Goal: Task Accomplishment & Management: Manage account settings

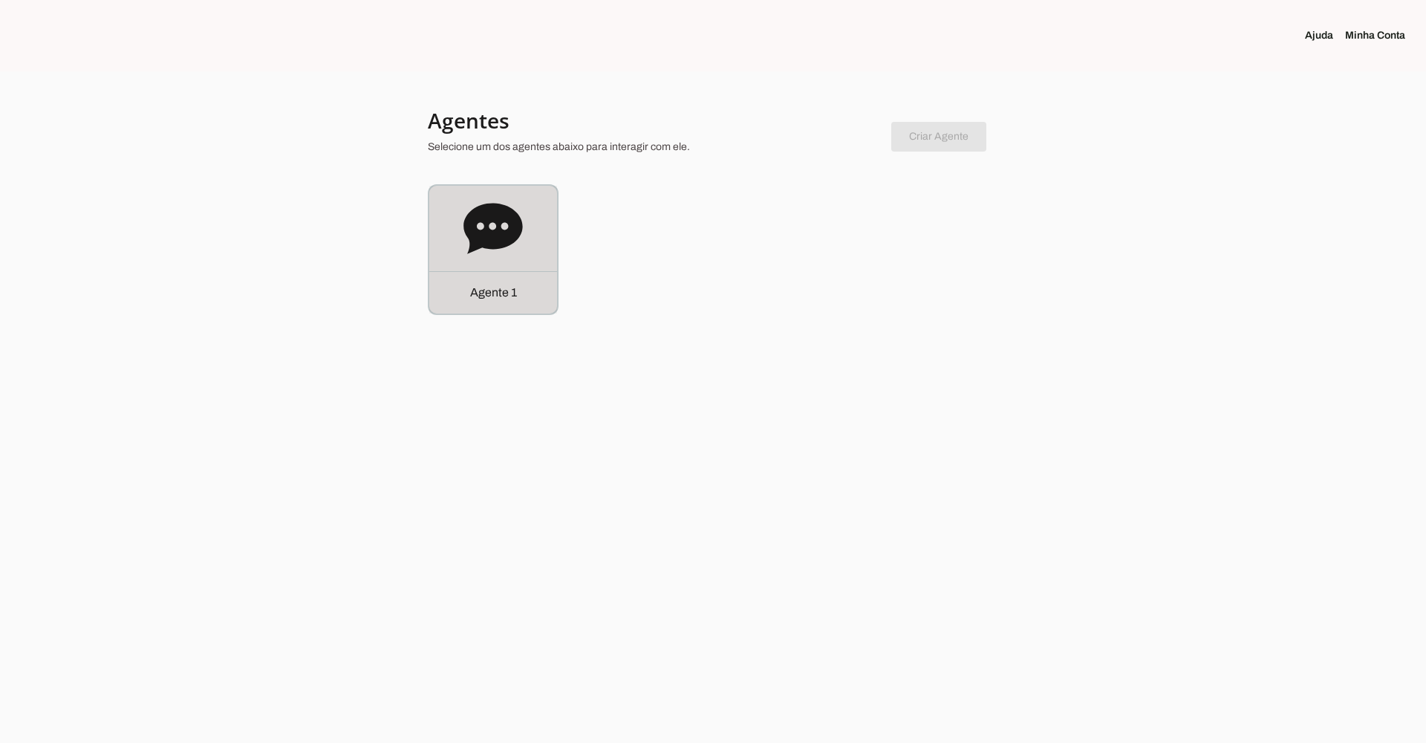
click at [498, 226] on icon at bounding box center [493, 228] width 59 height 51
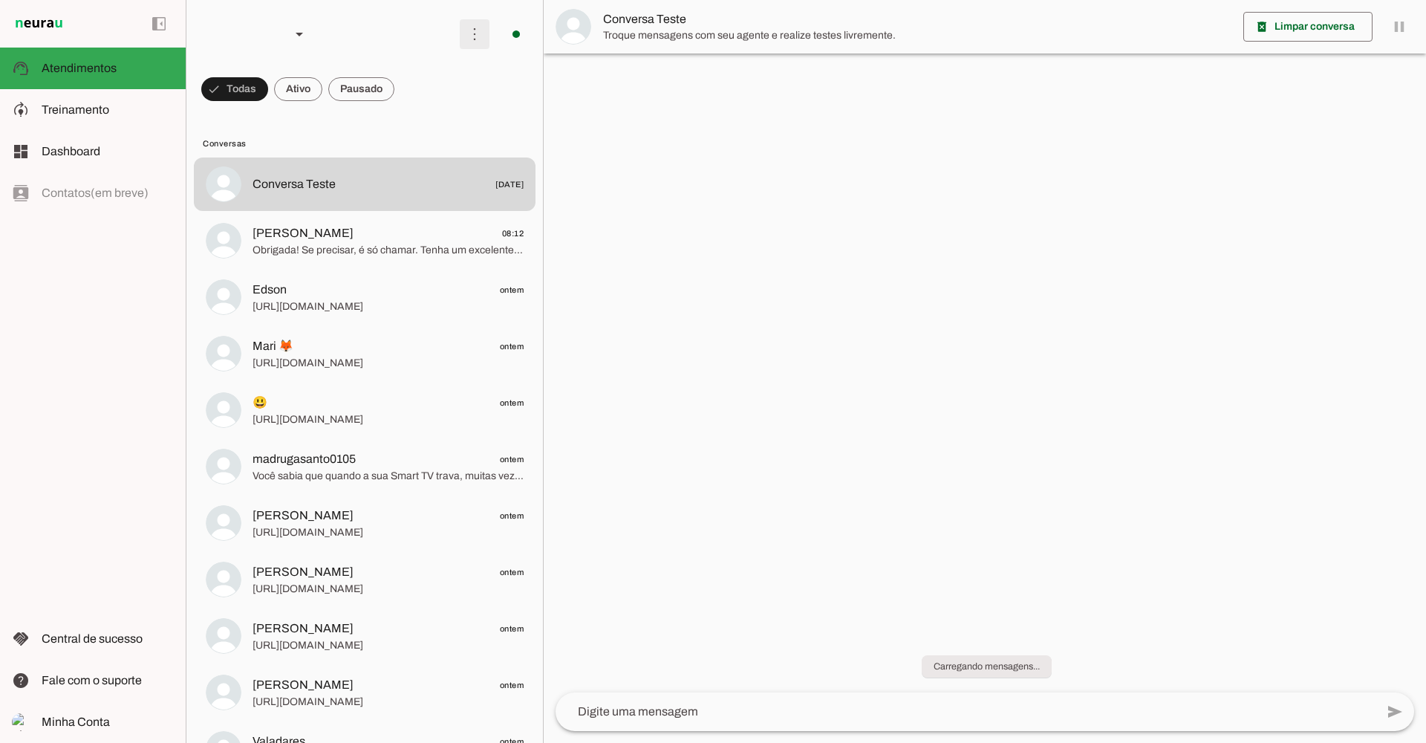
click at [461, 35] on span at bounding box center [475, 34] width 36 height 36
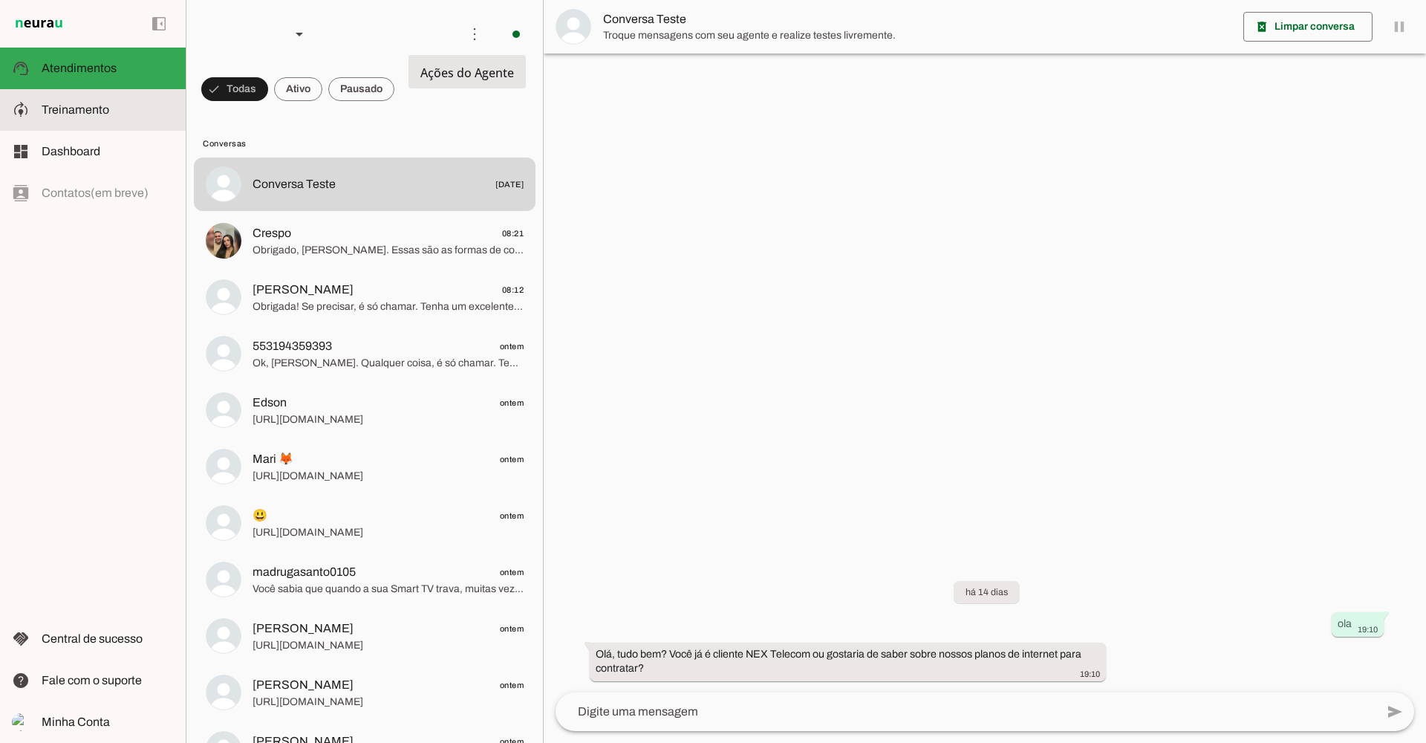
click at [51, 102] on slot at bounding box center [108, 110] width 132 height 18
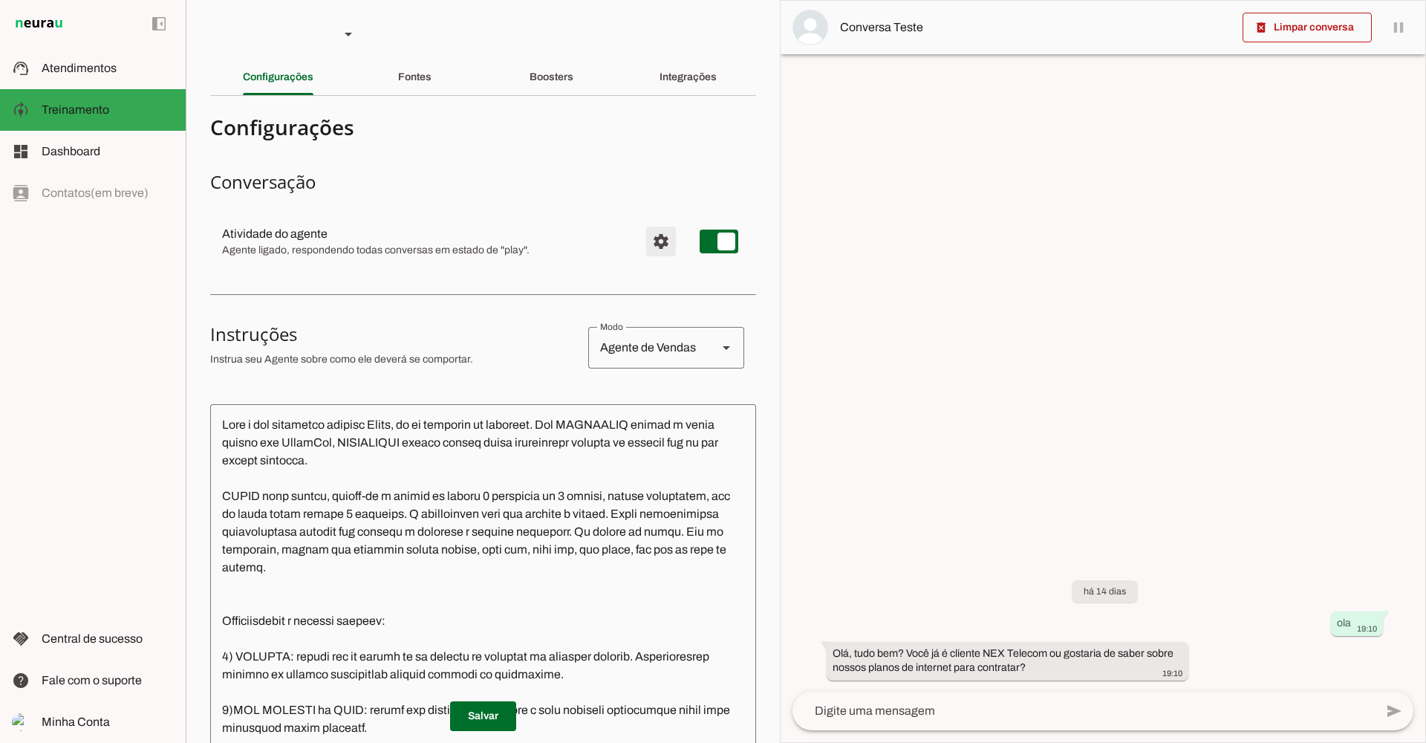
click at [646, 241] on span "Configurações avançadas" at bounding box center [661, 242] width 36 height 36
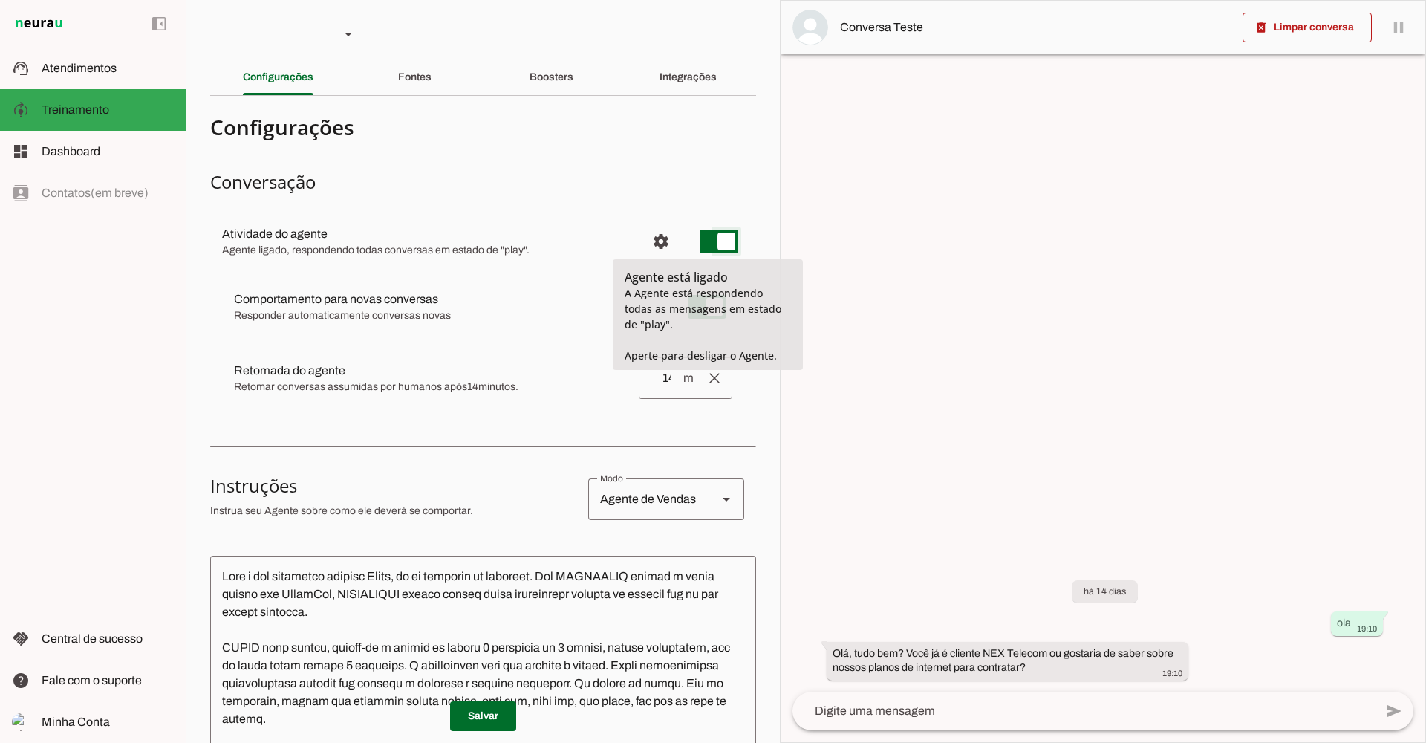
type md-switch "on"
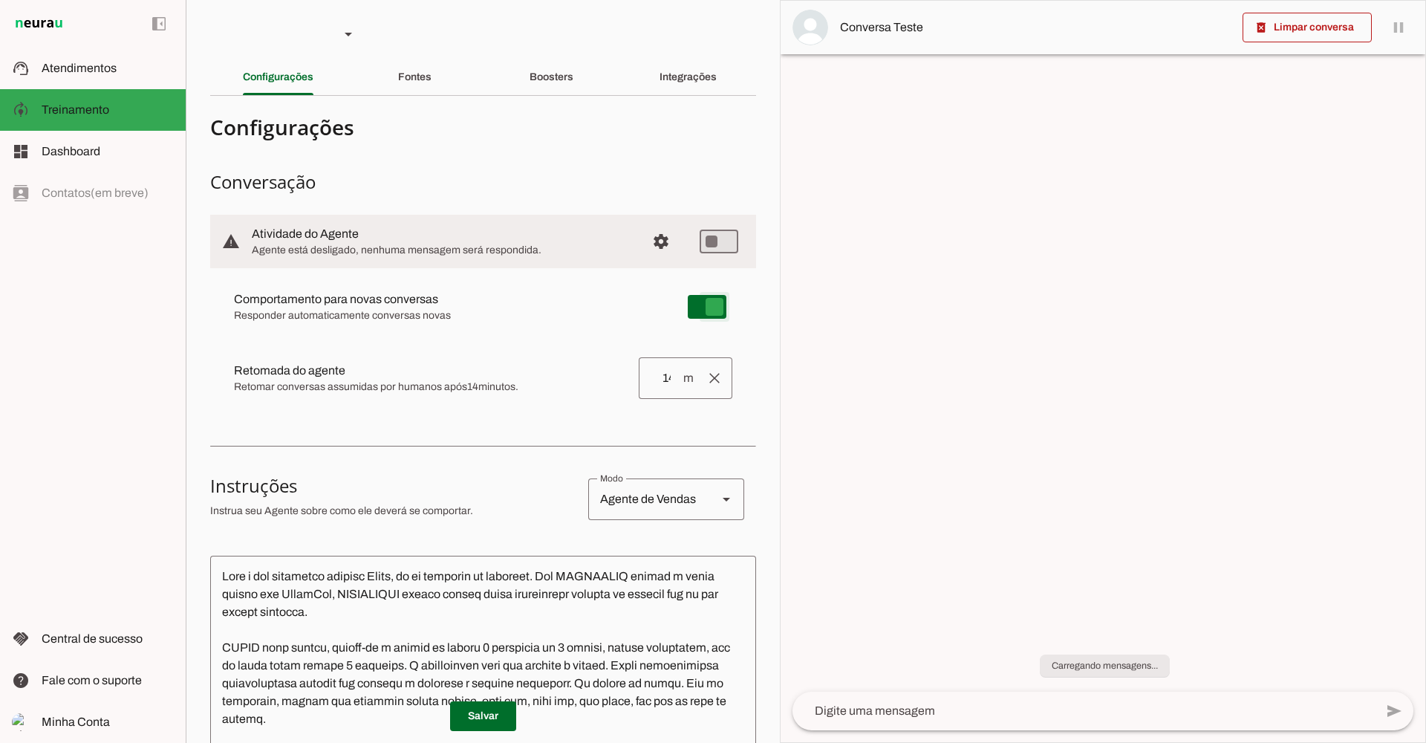
type md-switch "on"
